Goal: Transaction & Acquisition: Subscribe to service/newsletter

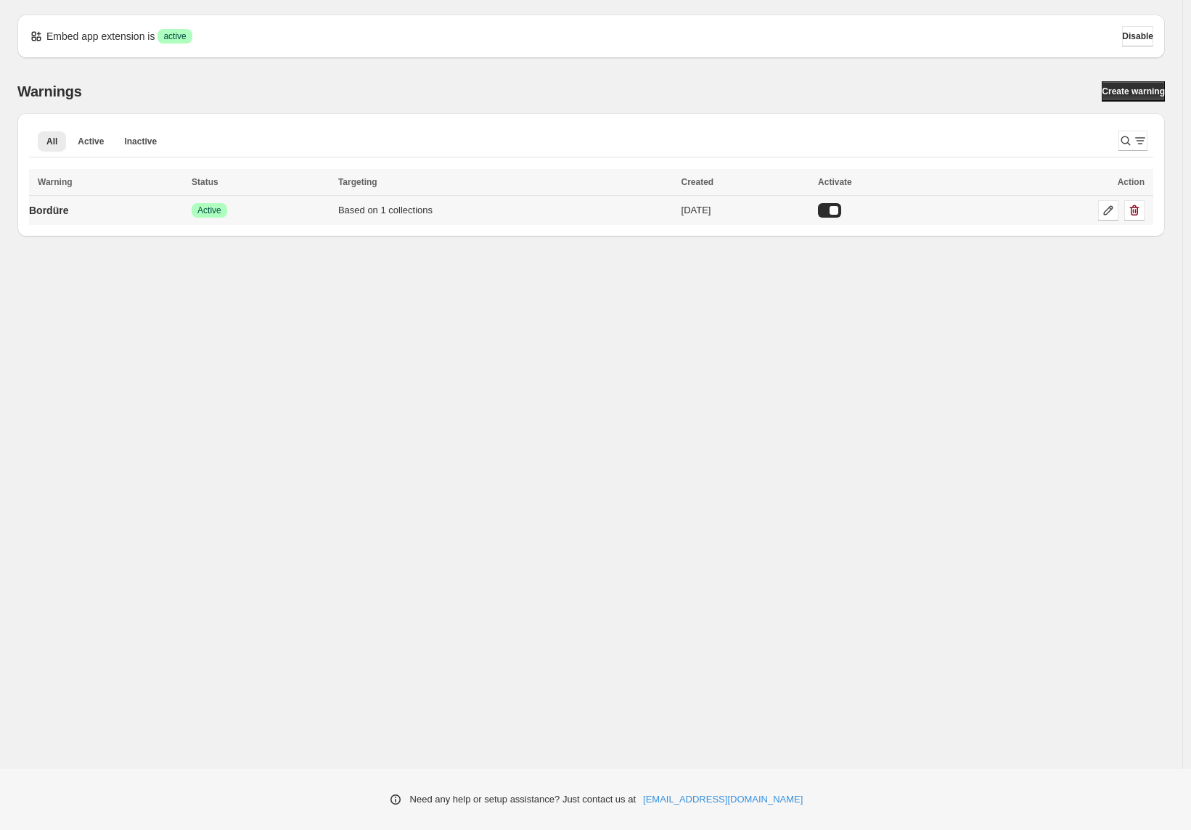
click at [124, 214] on td "Bordüre" at bounding box center [108, 211] width 158 height 30
click at [53, 210] on p "Bordüre" at bounding box center [48, 210] width 39 height 15
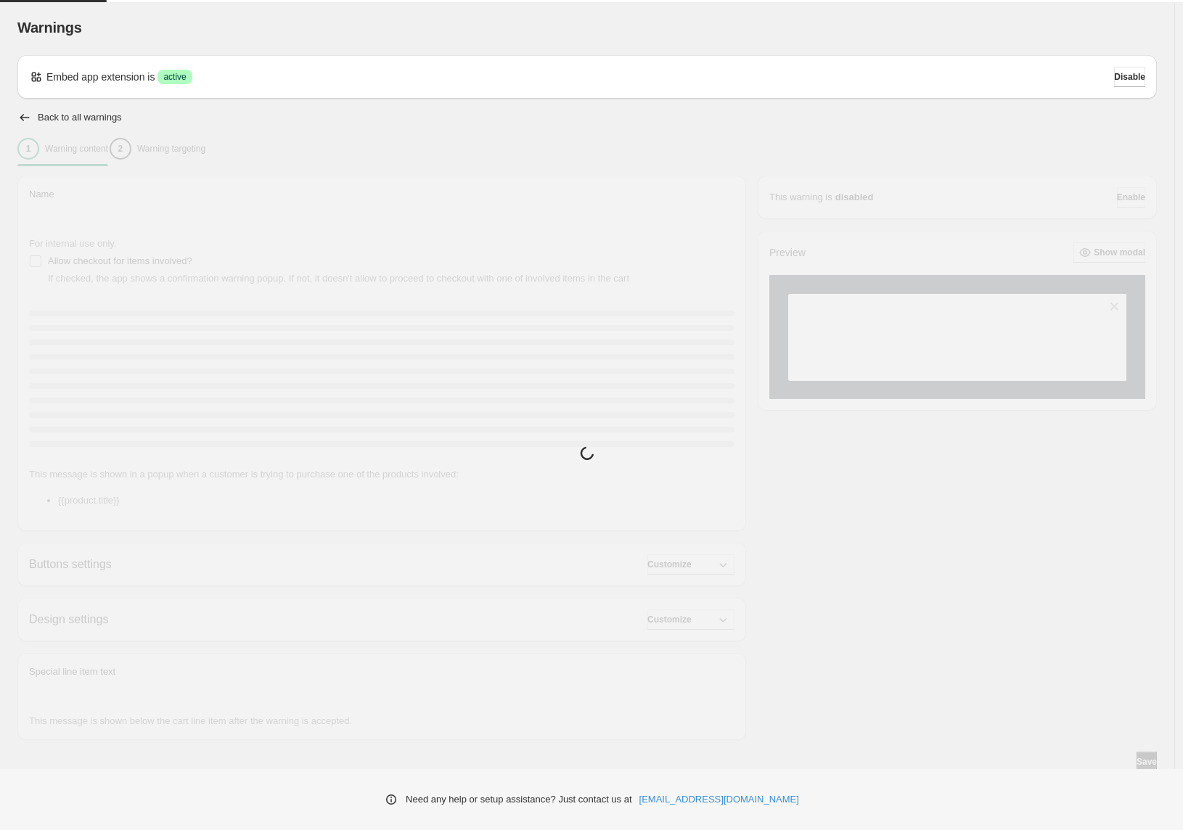
type input "*******"
type input "**********"
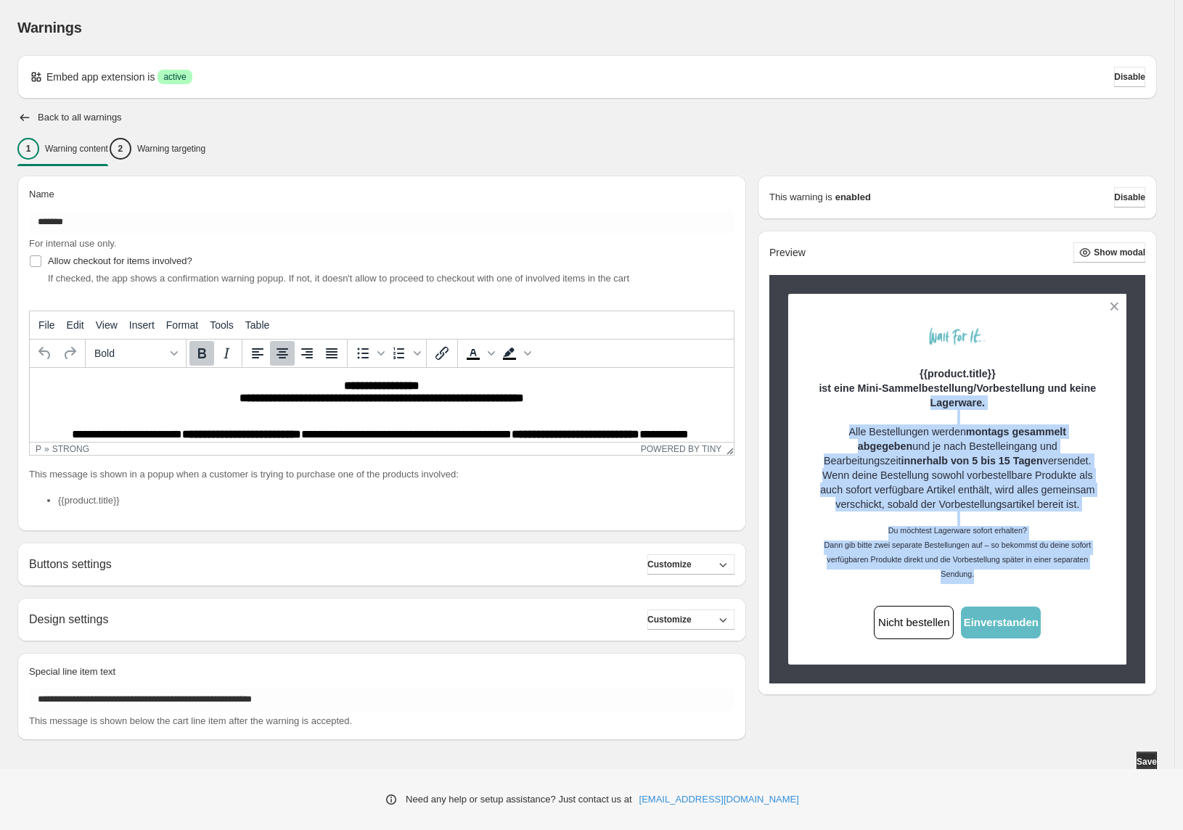
drag, startPoint x: 941, startPoint y: 433, endPoint x: 1001, endPoint y: 543, distance: 125.0
click at [1037, 584] on div "{{product.title}} ist eine Mini-Sammelbestellung/Vorbestellung und keine Lagerw…" at bounding box center [957, 475] width 288 height 218
click at [975, 526] on p "Wenn deine Bestellung sowohl vorbestellbare Produkte als auch sofort verfügbare…" at bounding box center [957, 497] width 288 height 58
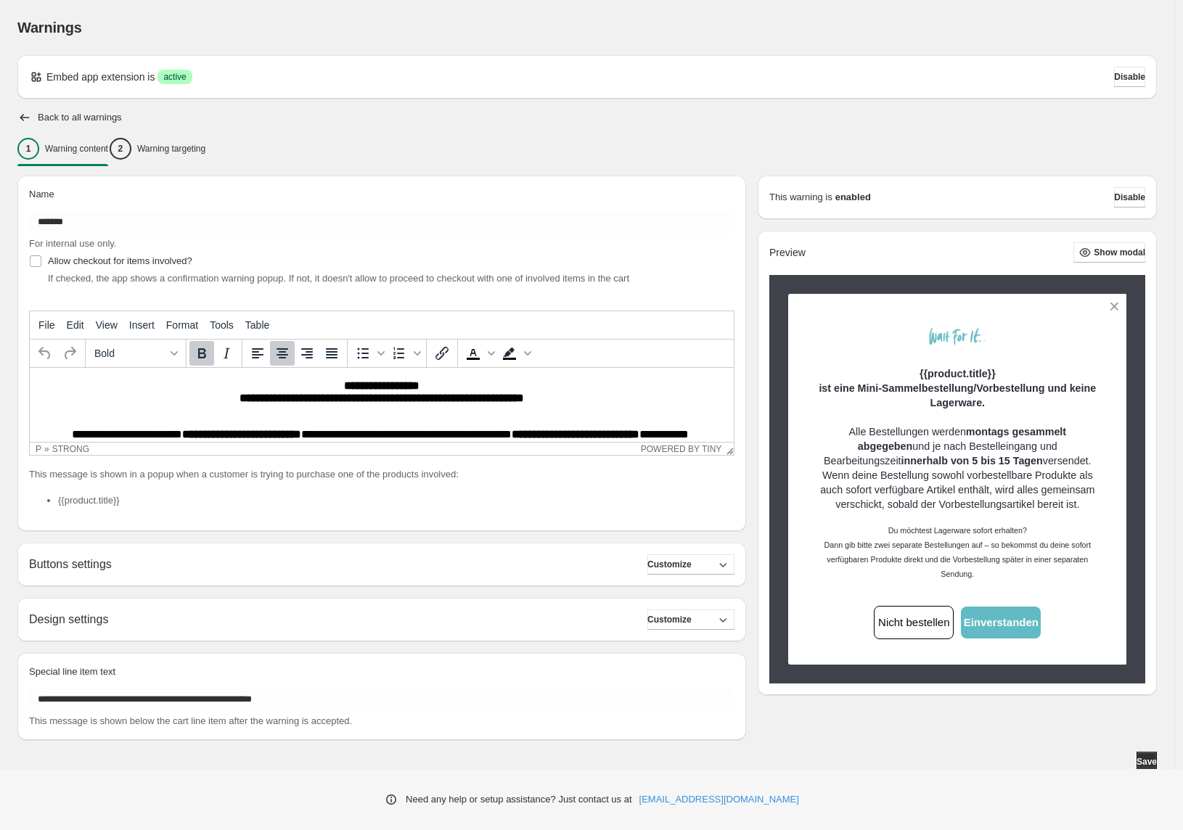
click at [461, 94] on div "Embed app extension is Success active Disable" at bounding box center [586, 77] width 1139 height 44
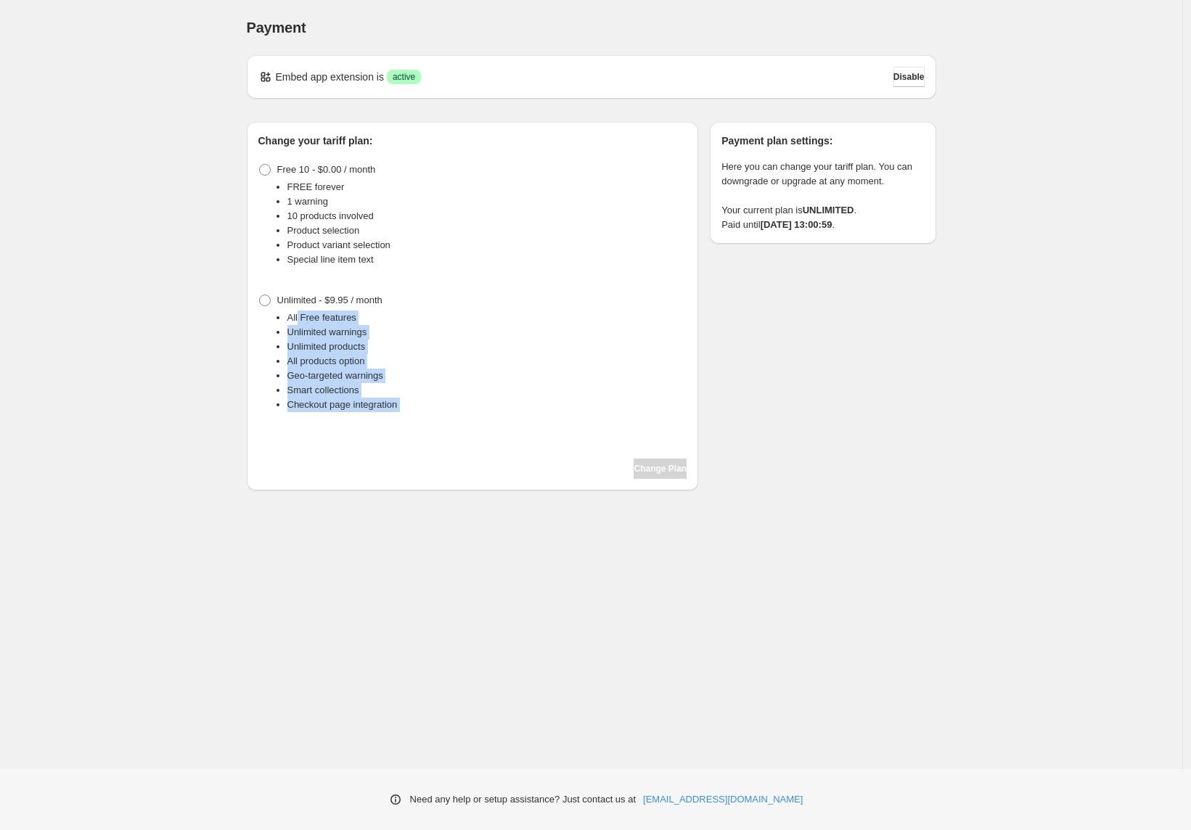
drag, startPoint x: 298, startPoint y: 325, endPoint x: 411, endPoint y: 428, distance: 152.5
click at [401, 430] on div "Free 10 - $0.00 / month FREE forever 1 warning 10 products involved Product sel…" at bounding box center [472, 319] width 429 height 319
click at [426, 423] on div "Unlimited - $9.95 / month All Free features Unlimited warnings Unlimited produc…" at bounding box center [472, 357] width 429 height 134
drag, startPoint x: 397, startPoint y: 409, endPoint x: 316, endPoint y: 316, distance: 122.9
click at [319, 312] on div "Unlimited - $9.95 / month All Free features Unlimited warnings Unlimited produc…" at bounding box center [472, 357] width 429 height 134
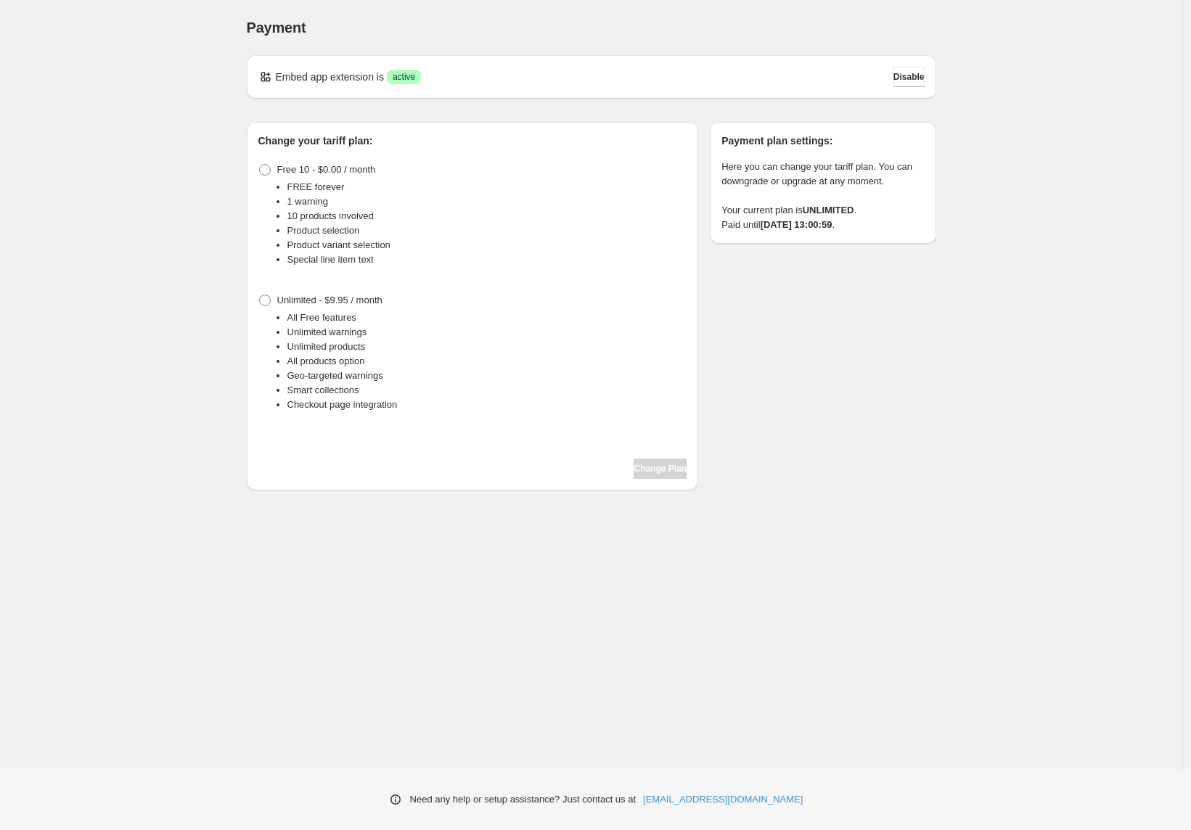
click at [298, 374] on li "Geo-targeted warnings" at bounding box center [487, 376] width 400 height 15
click at [261, 170] on span at bounding box center [265, 170] width 12 height 12
click at [652, 472] on span "Change Plan" at bounding box center [659, 469] width 53 height 12
click at [655, 474] on span "Change Plan" at bounding box center [659, 469] width 53 height 12
click at [101, 239] on div "Payment. This page is ready Payment Embed app extension is Success active Disab…" at bounding box center [591, 384] width 1182 height 768
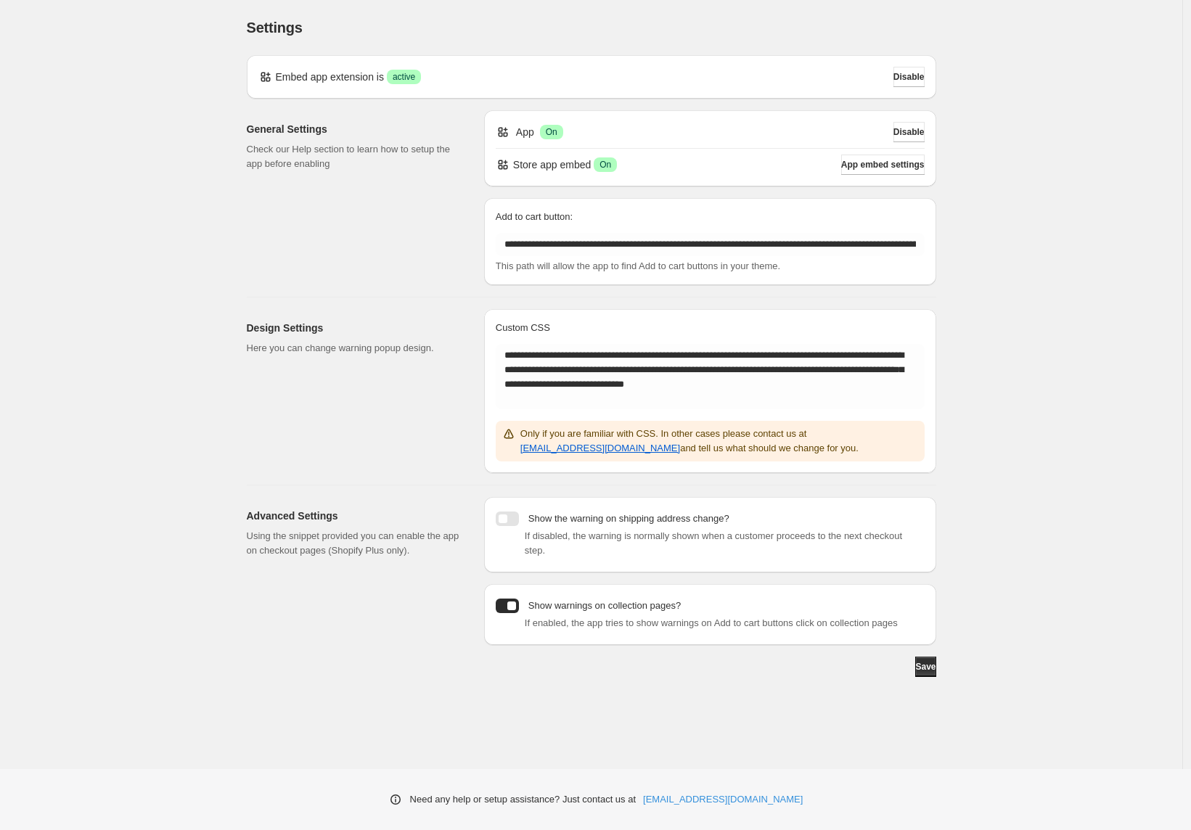
click at [588, 612] on p "Show warnings on collection pages?" at bounding box center [604, 606] width 152 height 15
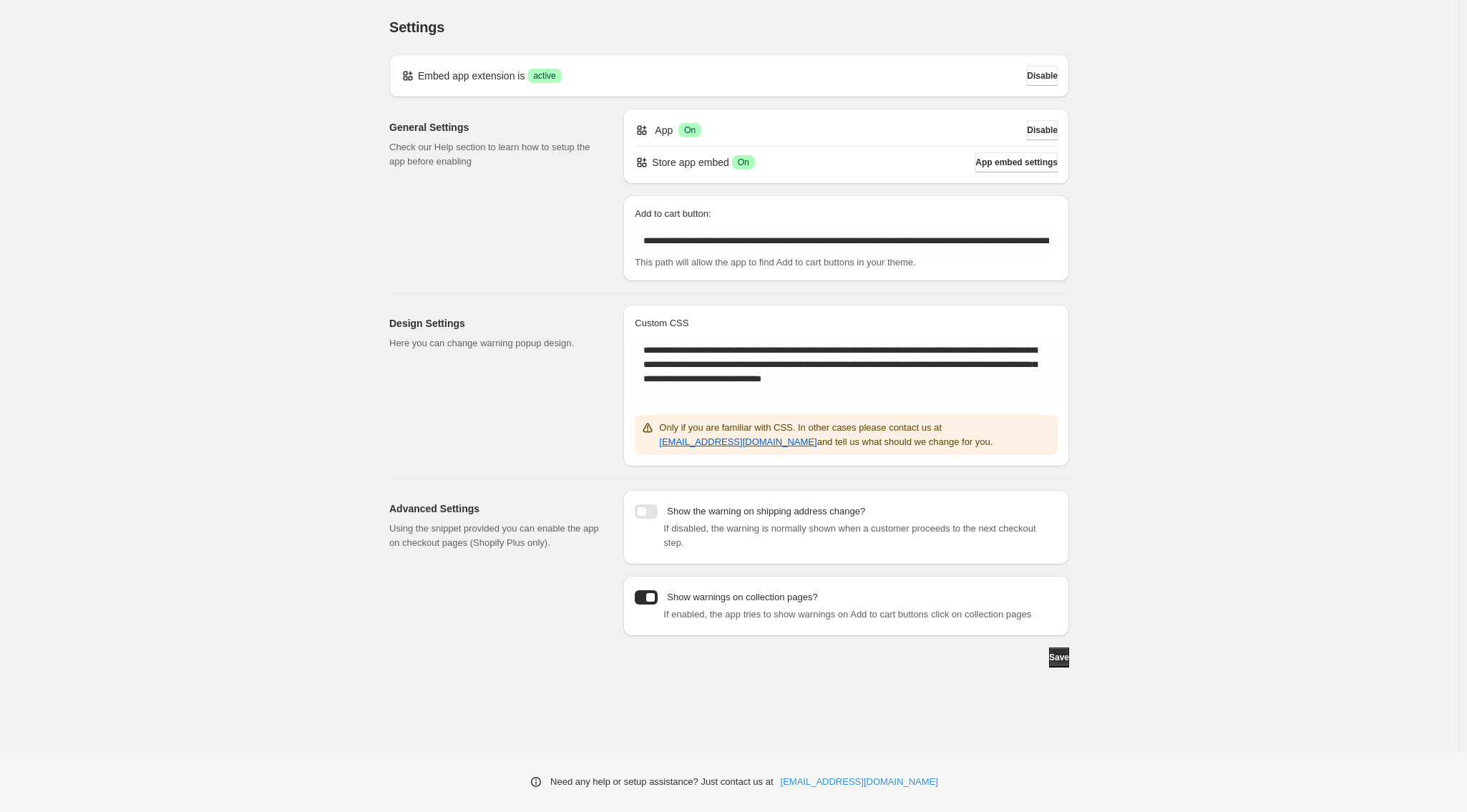
click at [638, 131] on icon at bounding box center [640, 133] width 4 height 4
drag, startPoint x: 663, startPoint y: 165, endPoint x: 697, endPoint y: 165, distance: 34.0
click at [663, 165] on p "Store app embed" at bounding box center [690, 162] width 77 height 15
click at [697, 165] on p "Store app embed" at bounding box center [690, 162] width 77 height 15
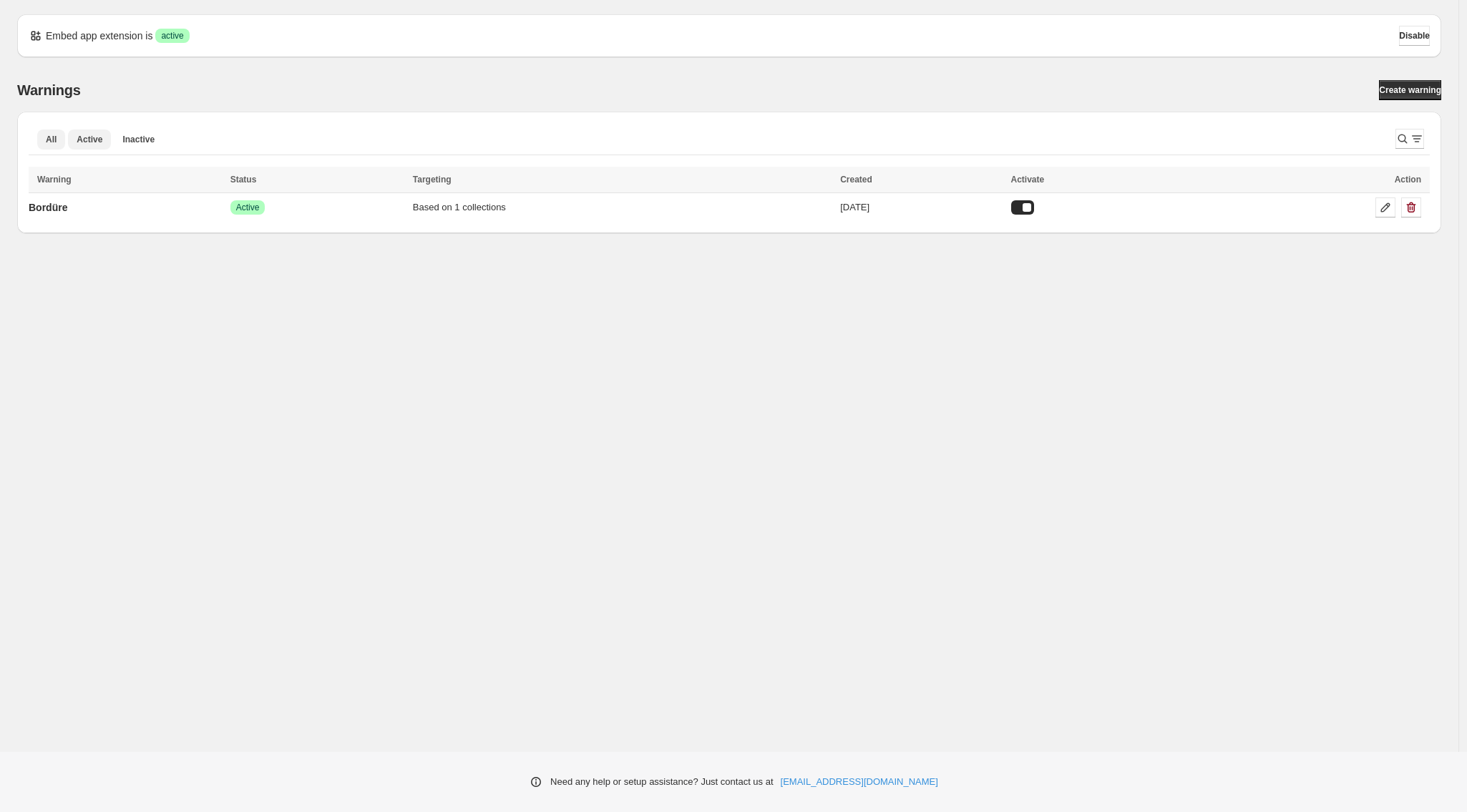
click at [86, 144] on span "Active" at bounding box center [90, 140] width 26 height 12
click at [91, 139] on span "Active" at bounding box center [90, 140] width 26 height 12
click at [138, 146] on button "Inactive" at bounding box center [138, 139] width 49 height 20
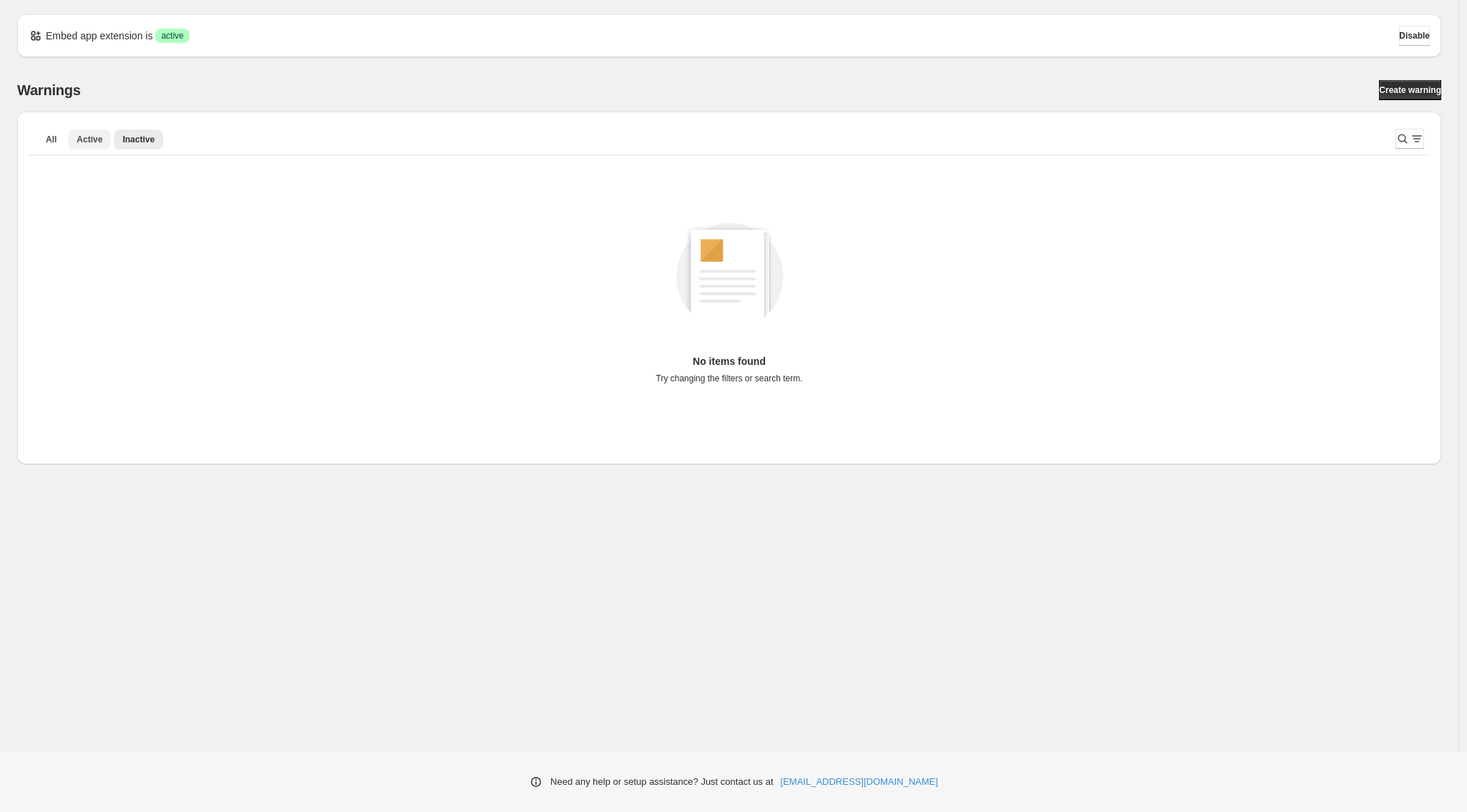
click at [97, 139] on span "Active" at bounding box center [90, 140] width 26 height 12
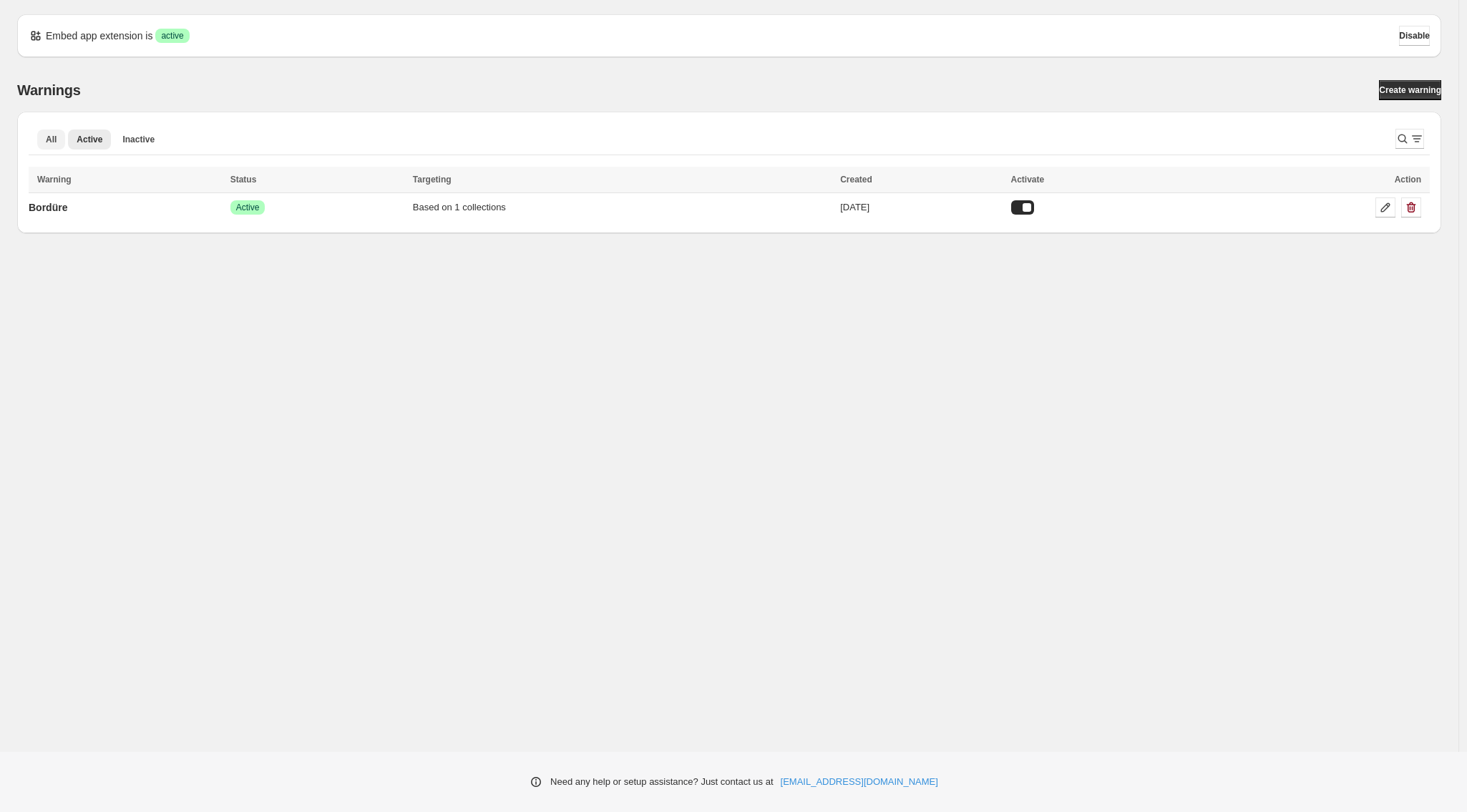
click at [41, 139] on button "All" at bounding box center [51, 139] width 28 height 20
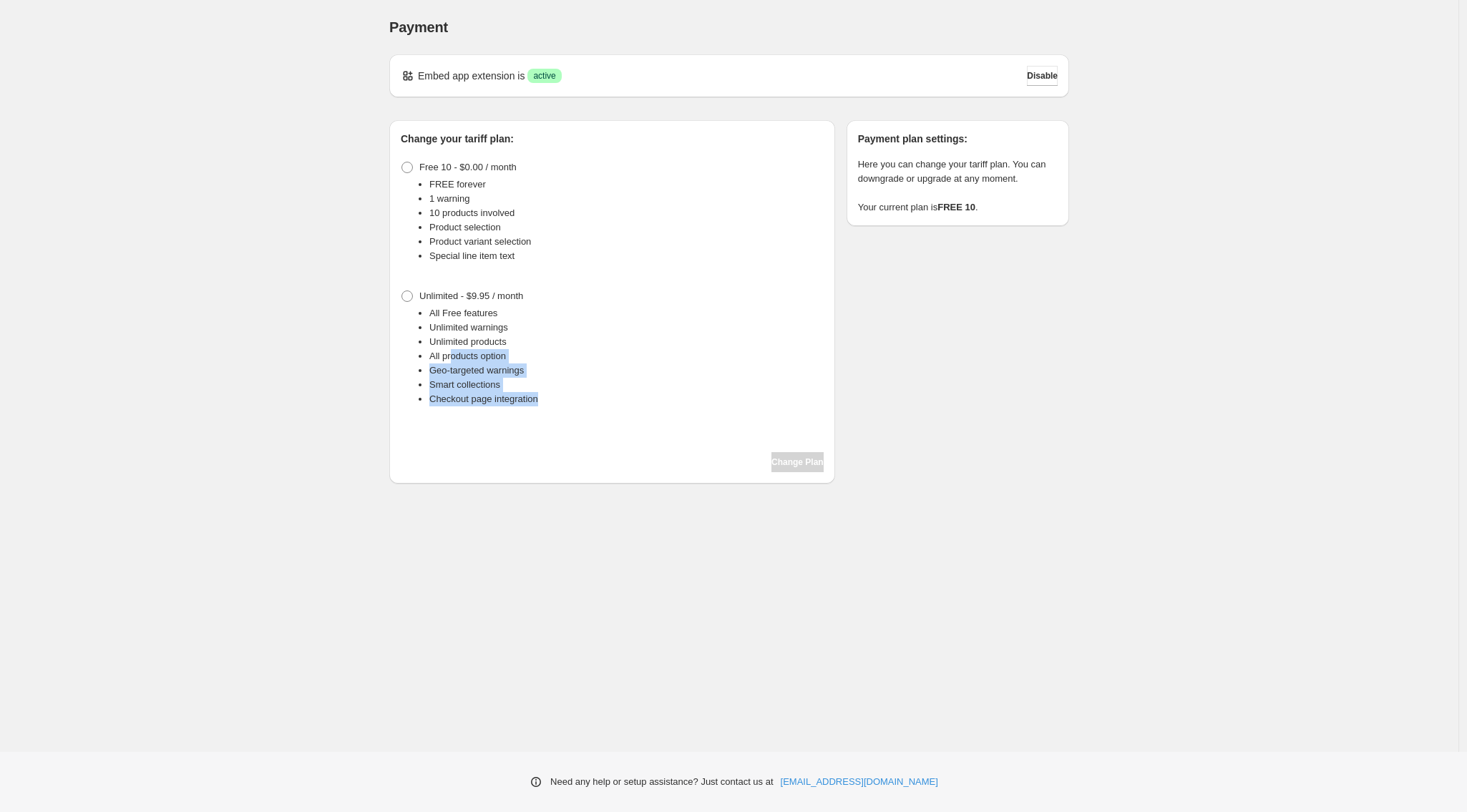
drag, startPoint x: 454, startPoint y: 354, endPoint x: 549, endPoint y: 398, distance: 104.7
click at [548, 397] on ul "All Free features Unlimited warnings Unlimited products All products option Geo…" at bounding box center [611, 357] width 423 height 101
click at [549, 399] on li "Checkout page integration" at bounding box center [626, 399] width 394 height 15
drag, startPoint x: 486, startPoint y: 400, endPoint x: 371, endPoint y: 343, distance: 128.4
click at [433, 324] on ul "All Free features Unlimited warnings Unlimited products All products option Geo…" at bounding box center [611, 357] width 423 height 101
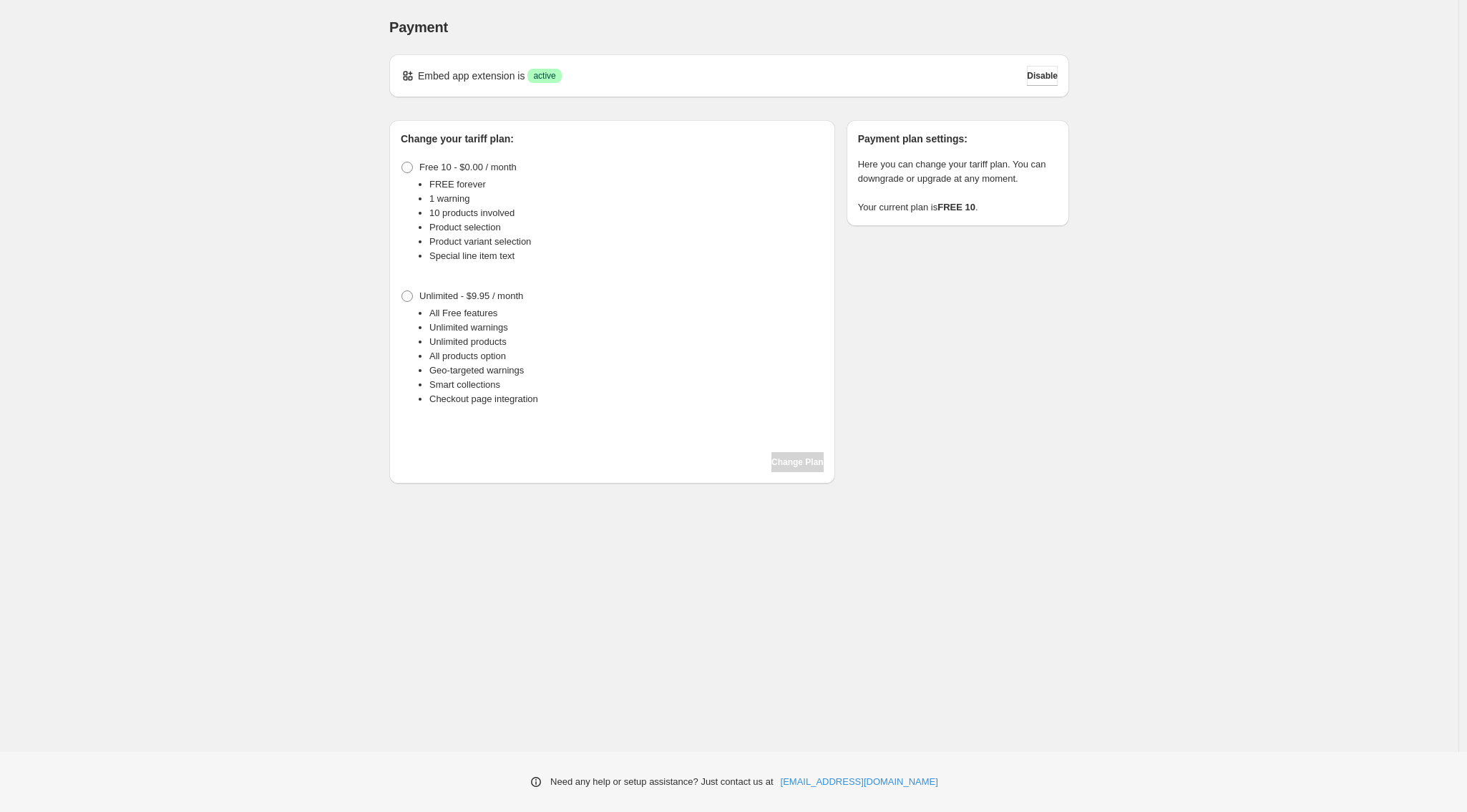
drag, startPoint x: 278, startPoint y: 358, endPoint x: 215, endPoint y: 331, distance: 68.5
click at [277, 359] on div "Payment. This page is ready Payment Embed app extension is Success active Disab…" at bounding box center [729, 375] width 1458 height 751
